Goal: Task Accomplishment & Management: Use online tool/utility

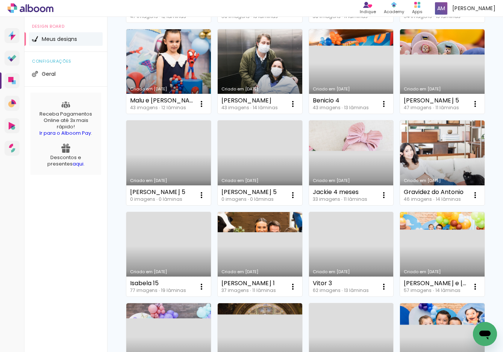
scroll to position [174, 0]
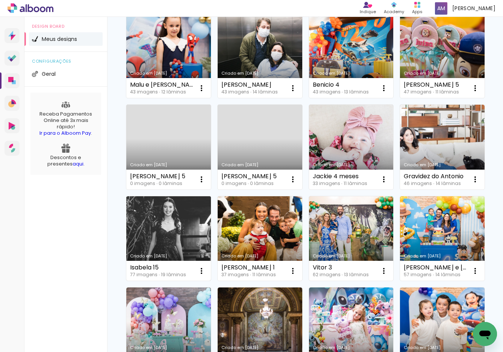
click at [180, 221] on link "Criado em [DATE]" at bounding box center [168, 238] width 85 height 85
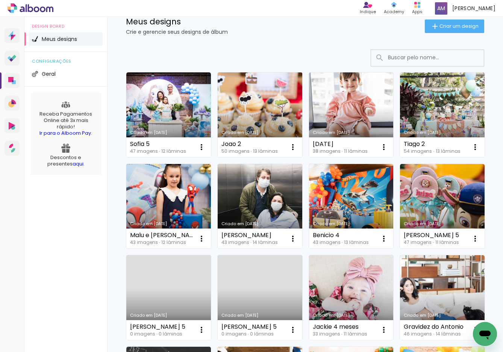
scroll to position [53, 0]
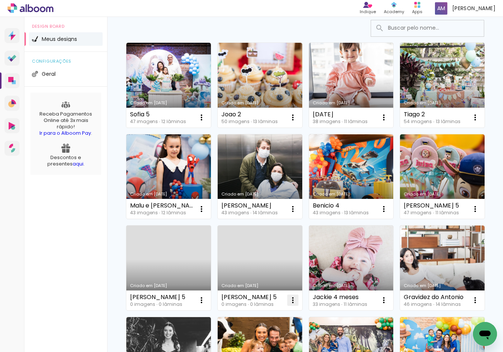
click at [293, 302] on iron-icon at bounding box center [292, 300] width 9 height 9
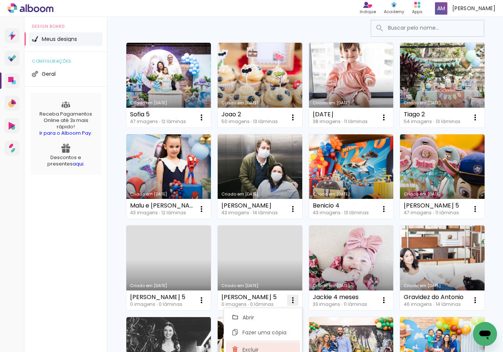
click at [271, 348] on paper-item "Excluir" at bounding box center [263, 350] width 74 height 15
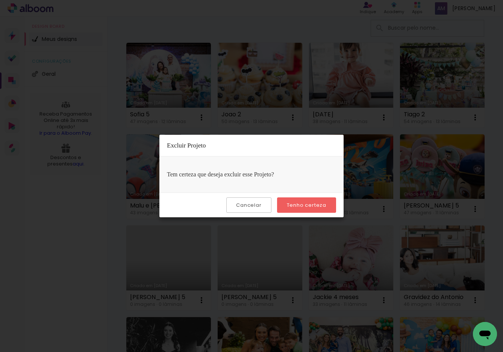
click at [0, 0] on slot "Tenho certeza" at bounding box center [0, 0] width 0 height 0
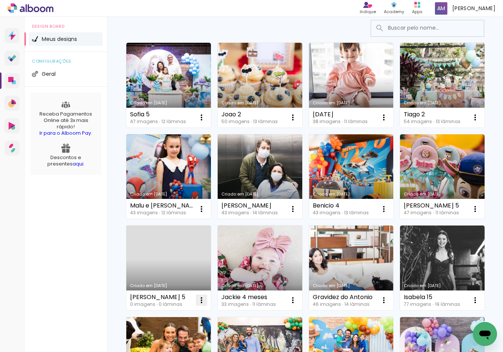
click at [201, 303] on iron-icon at bounding box center [201, 300] width 9 height 9
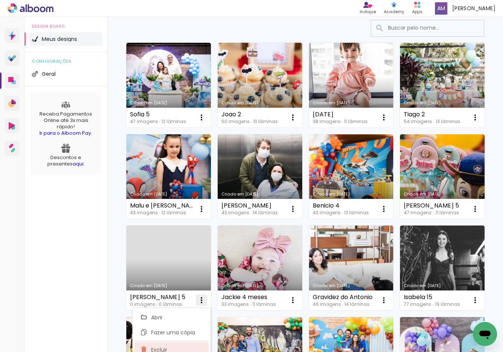
click at [180, 350] on paper-item "Excluir" at bounding box center [171, 350] width 74 height 15
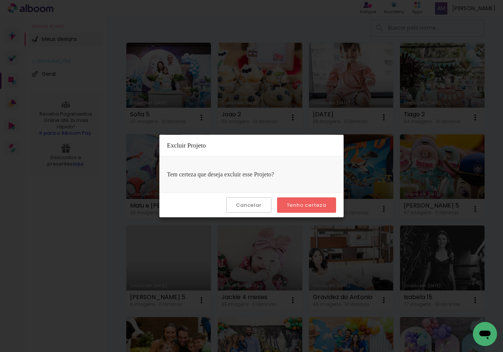
click at [0, 0] on slot "Tenho certeza" at bounding box center [0, 0] width 0 height 0
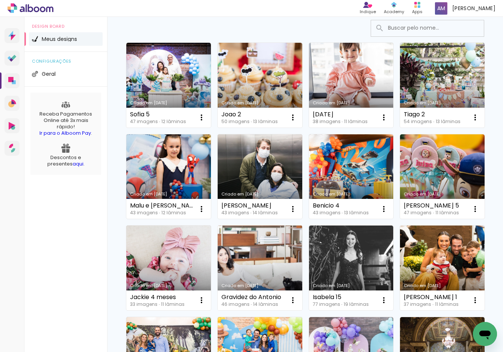
click at [258, 272] on link "Criado em [DATE]" at bounding box center [259, 268] width 85 height 85
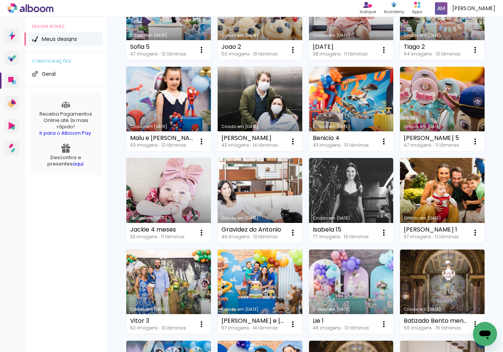
scroll to position [132, 0]
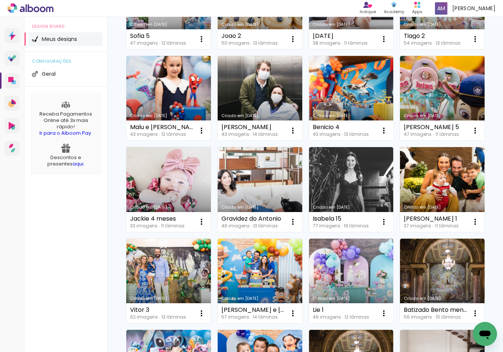
click at [166, 80] on link "Criado em [DATE]" at bounding box center [168, 98] width 85 height 85
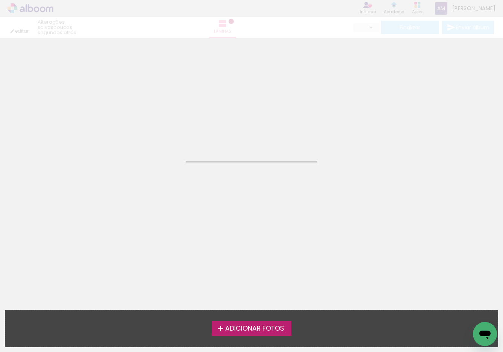
click at [166, 80] on neon-animatable "Confirmar Cancelar" at bounding box center [251, 76] width 503 height 76
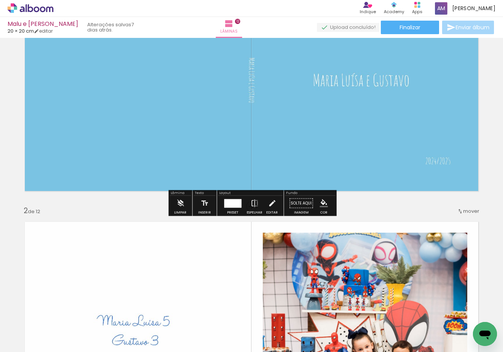
scroll to position [97, 0]
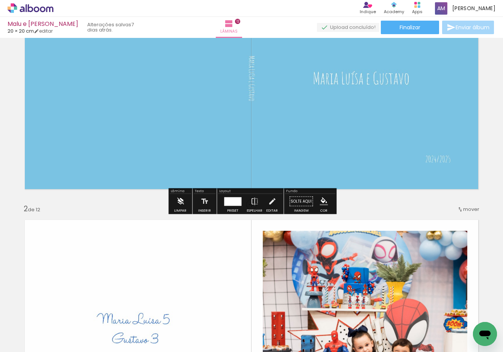
click at [182, 201] on iron-icon at bounding box center [180, 201] width 8 height 15
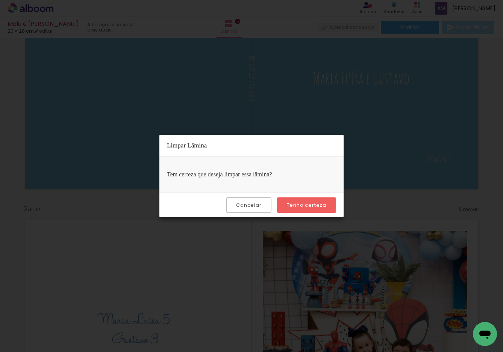
click at [287, 204] on paper-button "Tenho certeza" at bounding box center [306, 205] width 59 height 15
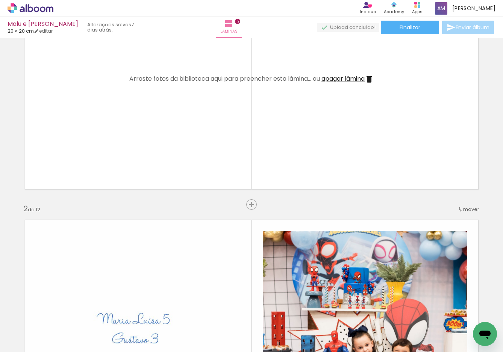
click at [338, 79] on span "apagar lâmina" at bounding box center [342, 78] width 43 height 9
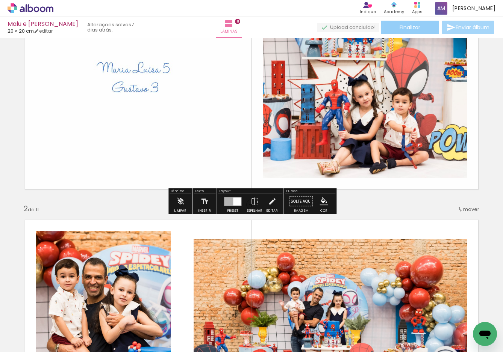
click at [409, 29] on span "Finalizar" at bounding box center [409, 27] width 21 height 5
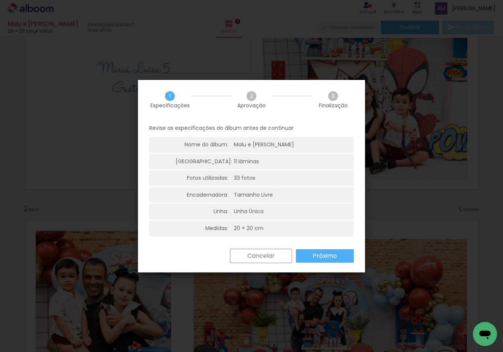
click at [0, 0] on slot "Próximo" at bounding box center [0, 0] width 0 height 0
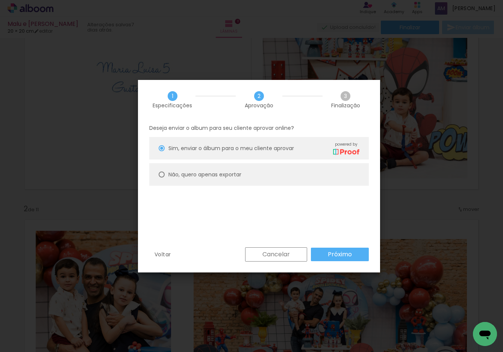
click at [246, 181] on paper-radio-button "Não, quero apenas exportar" at bounding box center [258, 174] width 219 height 23
type paper-radio-button "on"
click at [0, 0] on slot "Próximo" at bounding box center [0, 0] width 0 height 0
type input "Alta, 300 DPI"
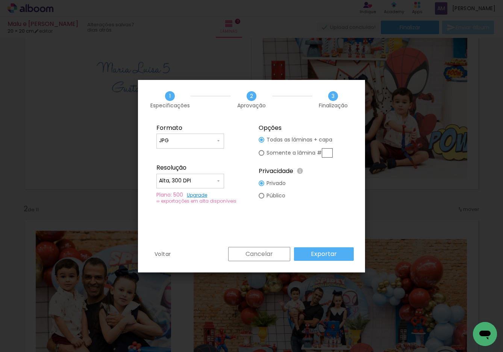
click at [0, 0] on slot "Exportar" at bounding box center [0, 0] width 0 height 0
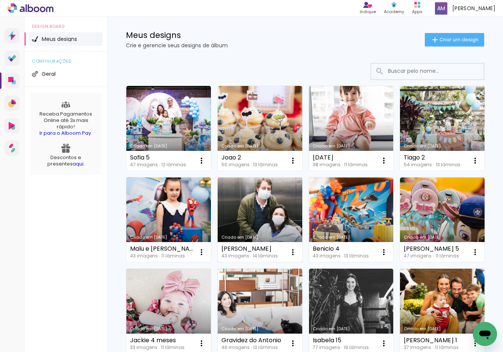
scroll to position [11, 0]
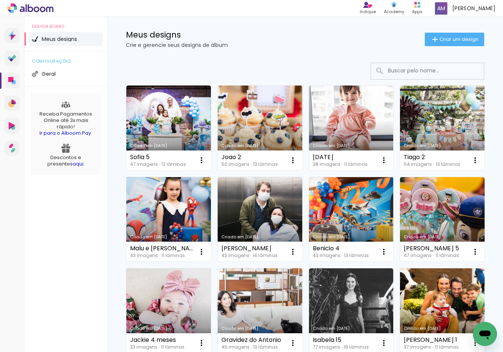
click at [340, 199] on link "Criado em [DATE]" at bounding box center [351, 219] width 85 height 85
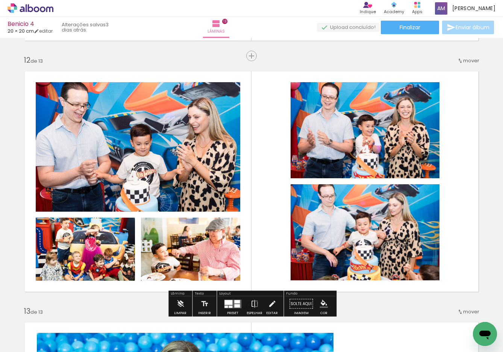
scroll to position [2758, 0]
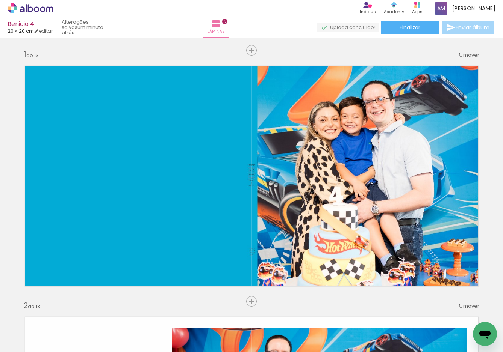
scroll to position [2790, 0]
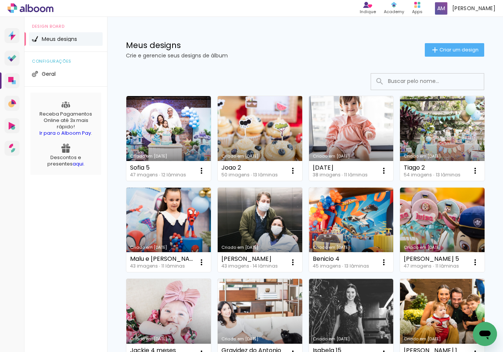
click at [256, 122] on link "Criado em [DATE]" at bounding box center [259, 138] width 85 height 85
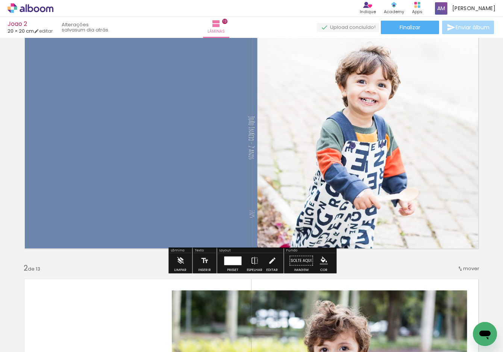
scroll to position [40, 0]
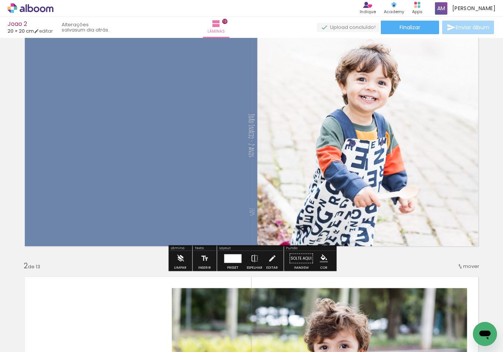
click at [182, 257] on iron-icon at bounding box center [180, 258] width 8 height 15
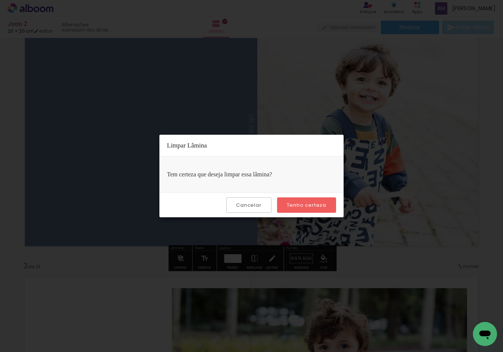
click at [300, 210] on paper-button "Tenho certeza" at bounding box center [306, 205] width 59 height 15
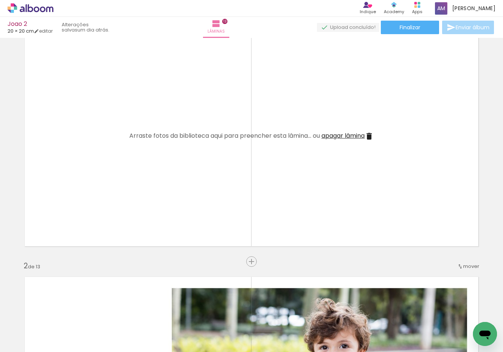
click at [336, 133] on span "apagar lâmina" at bounding box center [342, 135] width 43 height 9
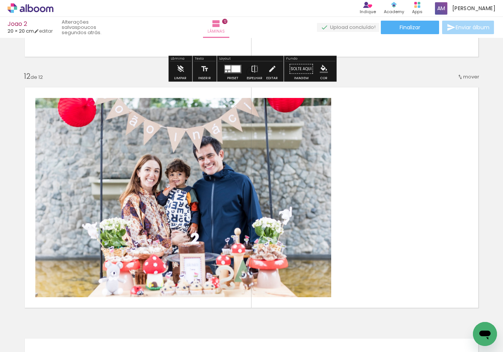
scroll to position [2758, 0]
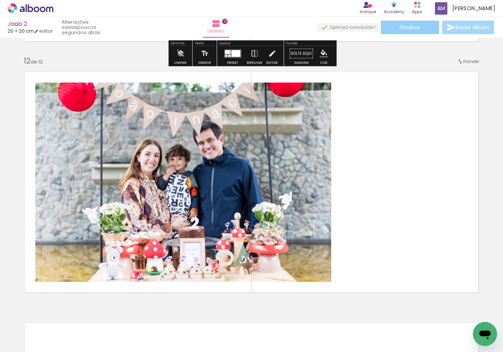
click at [409, 28] on span "Finalizar" at bounding box center [409, 27] width 21 height 5
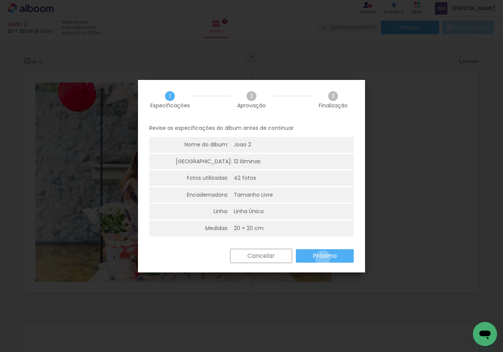
click at [0, 0] on slot "Próximo" at bounding box center [0, 0] width 0 height 0
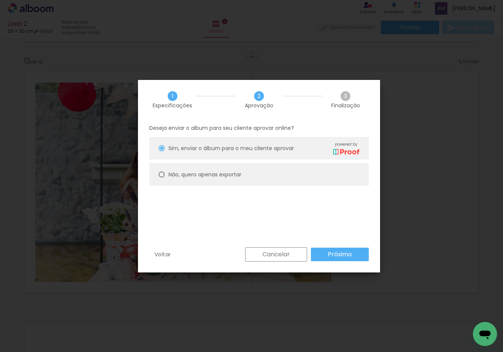
click at [0, 0] on slot "Não, quero apenas exportar" at bounding box center [0, 0] width 0 height 0
type paper-radio-button "on"
click at [0, 0] on slot "Próximo" at bounding box center [0, 0] width 0 height 0
type input "Alta, 300 DPI"
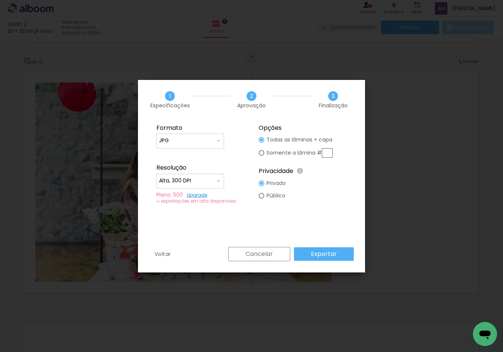
click at [0, 0] on slot "Exportar" at bounding box center [0, 0] width 0 height 0
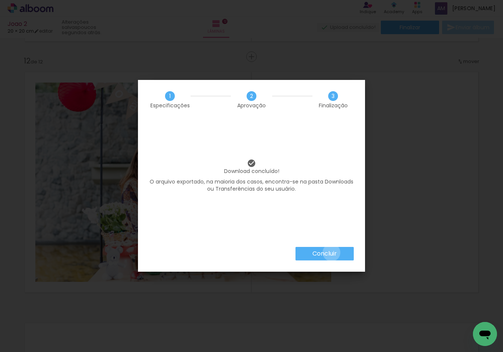
click at [0, 0] on slot "Concluir" at bounding box center [0, 0] width 0 height 0
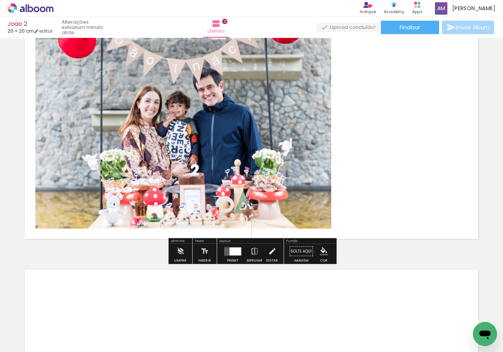
scroll to position [2806, 0]
